Goal: Information Seeking & Learning: Learn about a topic

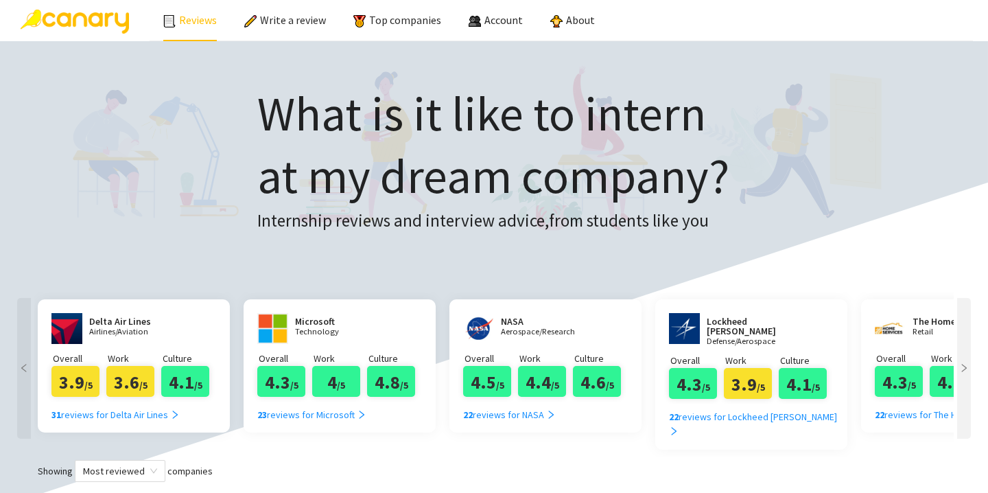
click at [205, 21] on link "Reviews" at bounding box center [190, 20] width 54 height 14
click at [200, 21] on link "Reviews" at bounding box center [190, 20] width 54 height 14
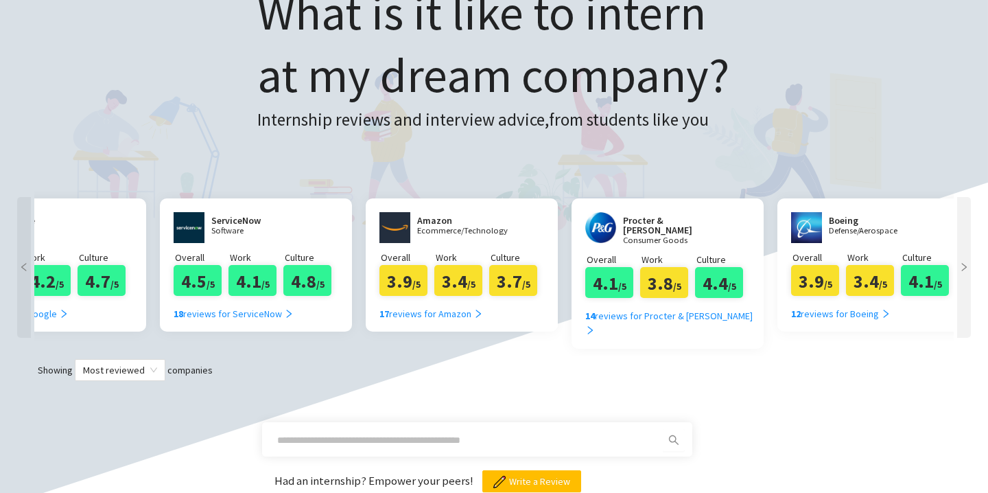
scroll to position [0, 1174]
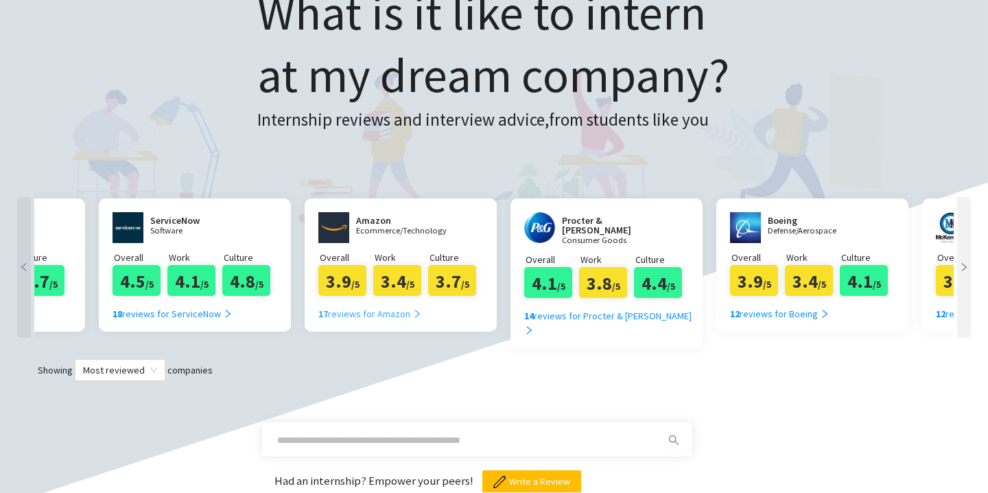
click at [373, 310] on div "17 reviews for Amazon" at bounding box center [370, 313] width 104 height 15
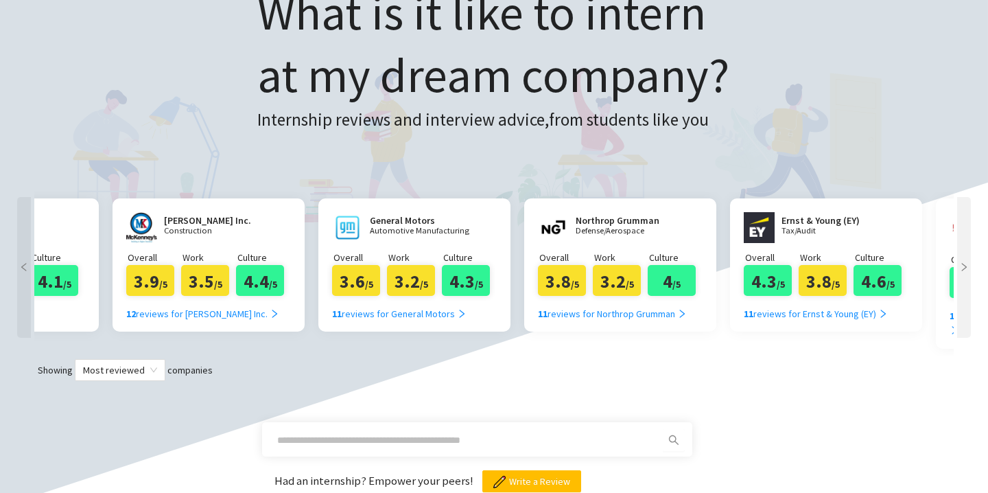
scroll to position [0, 2062]
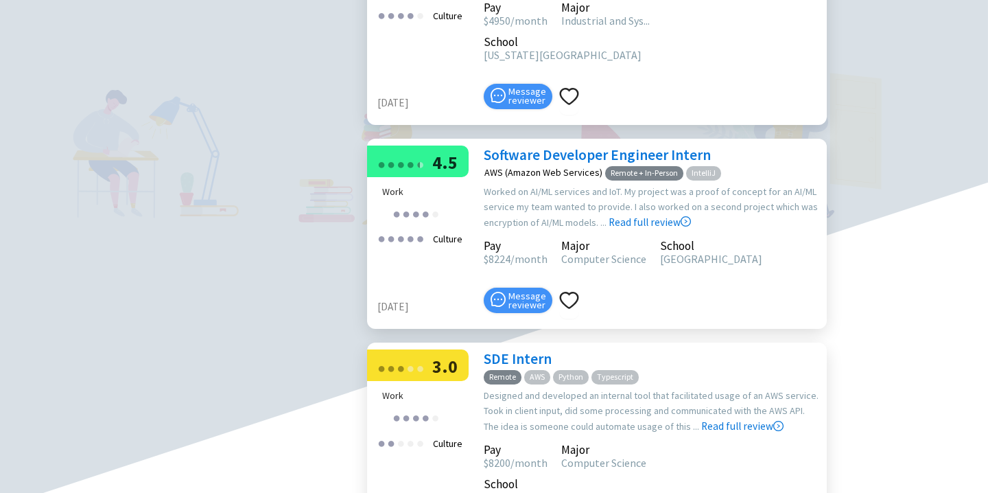
scroll to position [765, 0]
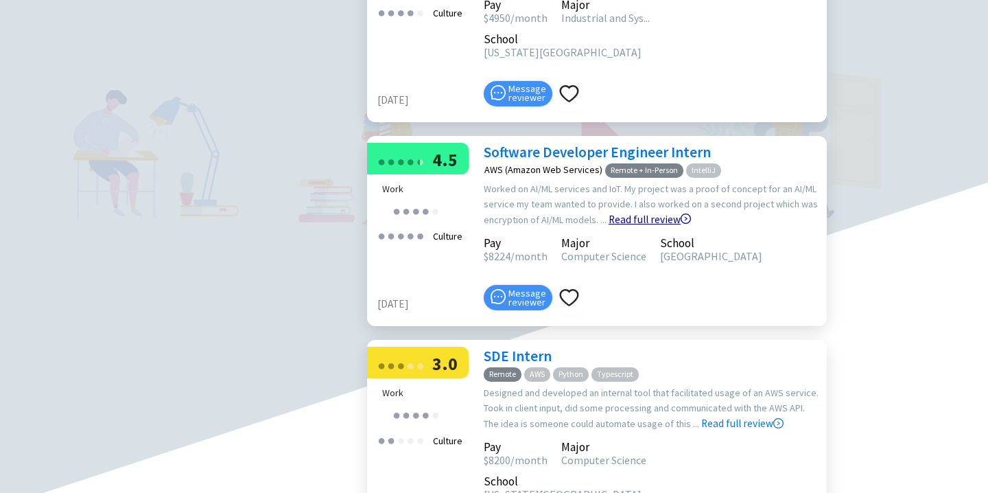
click at [653, 226] on link "Read full review" at bounding box center [650, 185] width 82 height 82
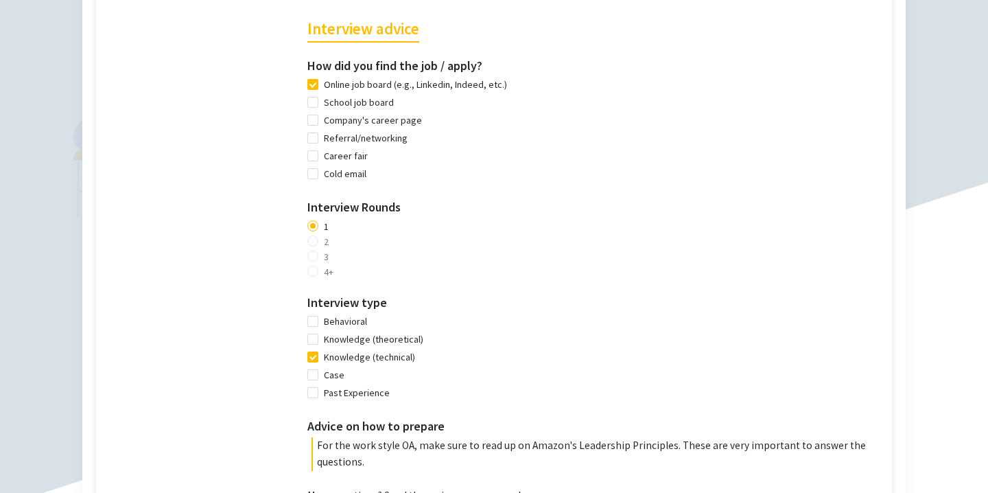
scroll to position [953, 0]
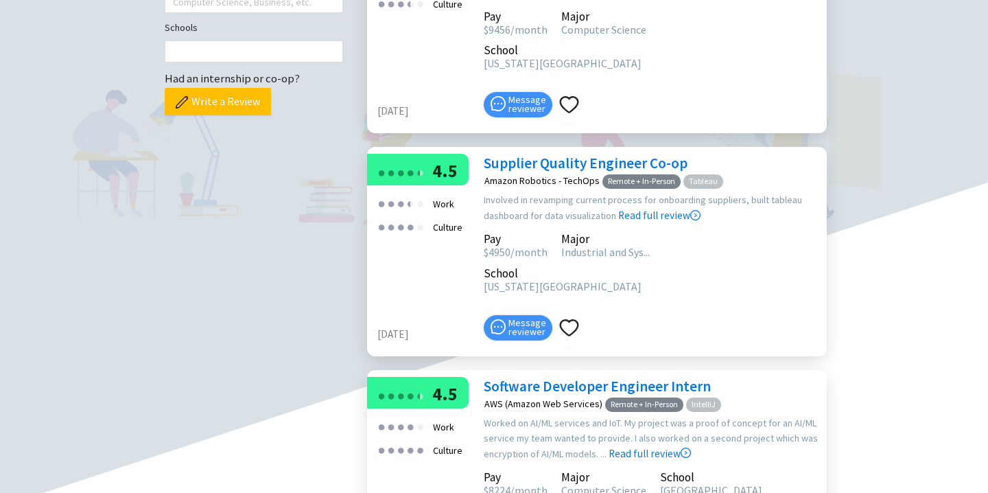
scroll to position [127, 0]
